Goal: Find contact information: Find contact information

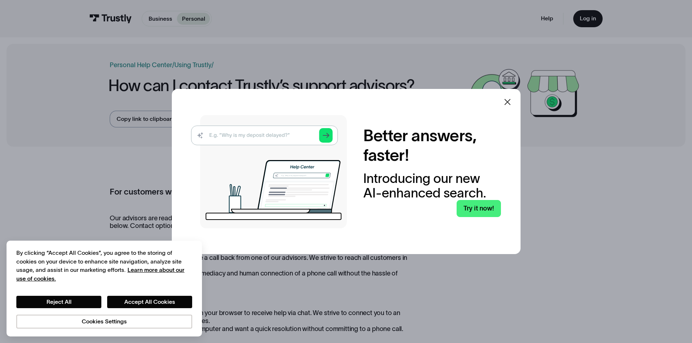
click at [510, 101] on icon at bounding box center [507, 102] width 6 height 6
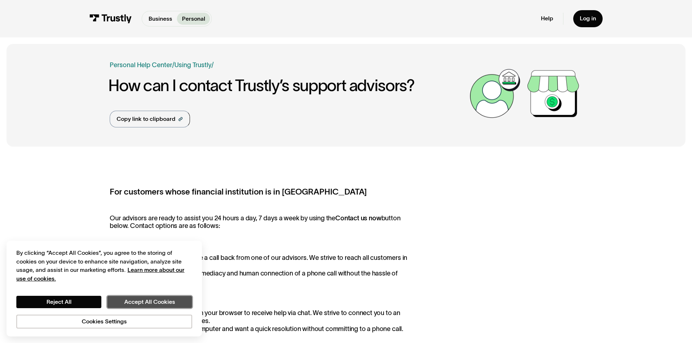
click at [143, 303] on button "Accept All Cookies" at bounding box center [149, 302] width 85 height 12
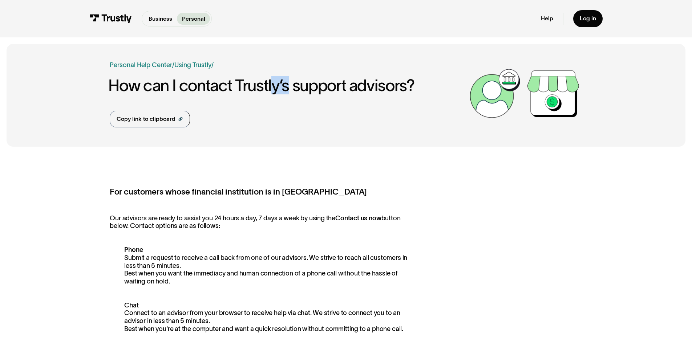
drag, startPoint x: 274, startPoint y: 80, endPoint x: 290, endPoint y: 80, distance: 16.0
click at [290, 80] on h1 "How can I contact Trustly’s support advisors?" at bounding box center [286, 86] width 357 height 18
click at [169, 123] on div "Copy link to clipboard" at bounding box center [146, 119] width 59 height 9
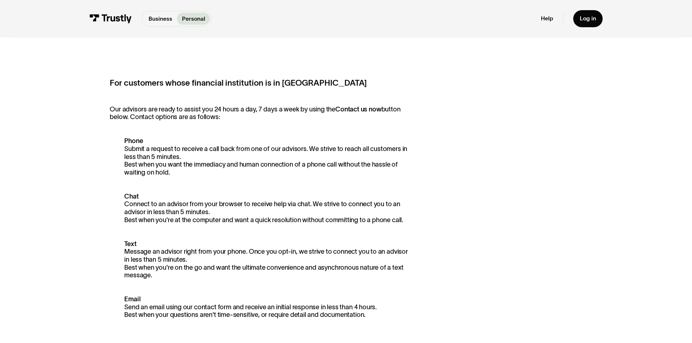
scroll to position [145, 0]
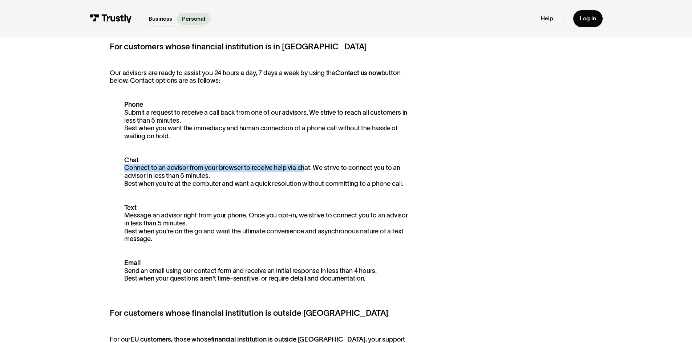
drag, startPoint x: 118, startPoint y: 171, endPoint x: 305, endPoint y: 172, distance: 187.0
click at [305, 172] on p "Chat Connect to an advisor from your browser to receive help via chat. We striv…" at bounding box center [262, 172] width 304 height 31
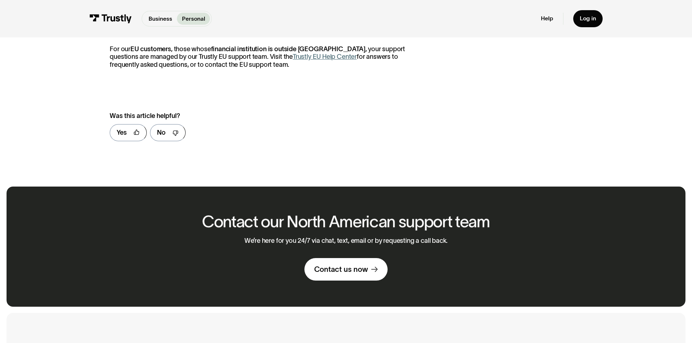
scroll to position [545, 0]
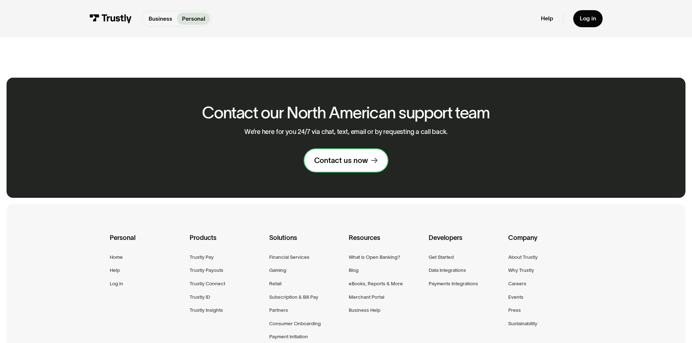
click at [326, 171] on link "Contact us now" at bounding box center [345, 160] width 83 height 23
click at [321, 157] on link "Contact us now" at bounding box center [345, 160] width 83 height 23
